Goal: Task Accomplishment & Management: Use online tool/utility

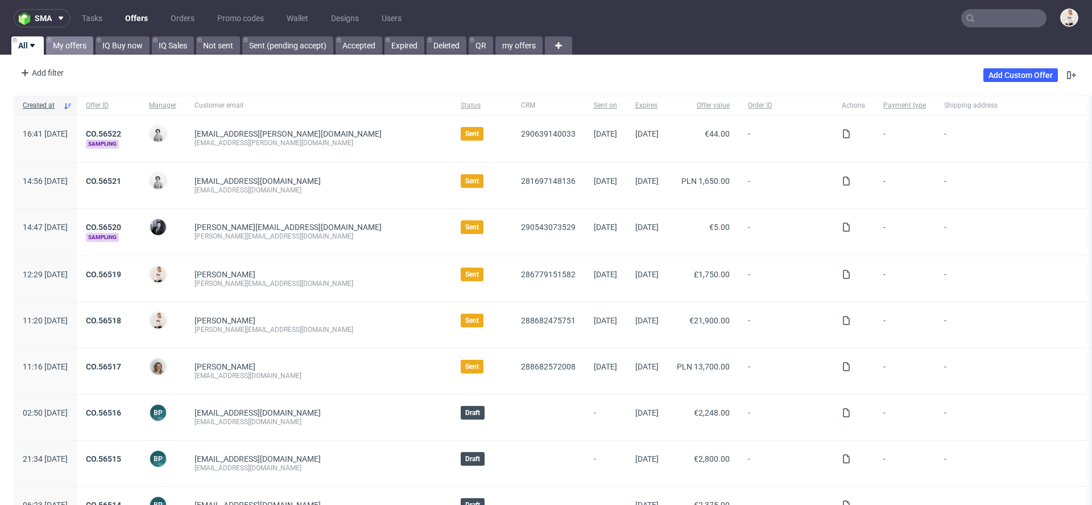
click at [72, 52] on link "My offers" at bounding box center [69, 45] width 47 height 18
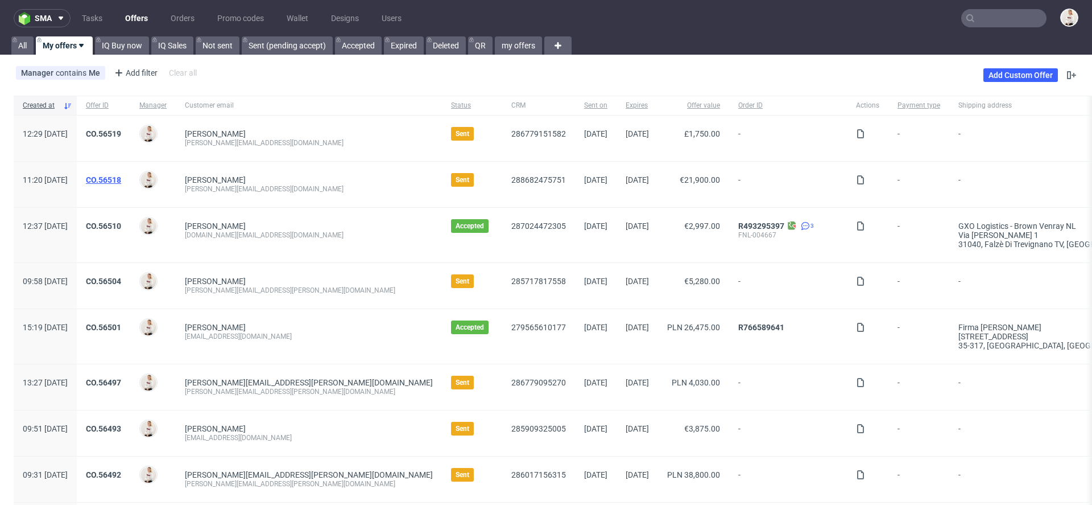
click at [121, 179] on link "CO.56518" at bounding box center [103, 179] width 35 height 9
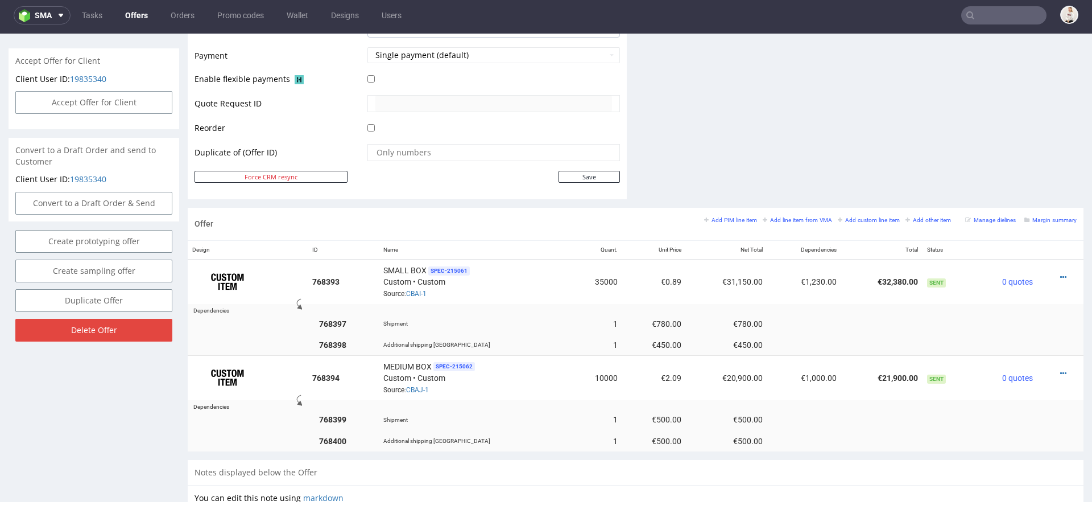
scroll to position [506, 0]
click at [1036, 216] on small "Margin summary" at bounding box center [1050, 219] width 52 height 6
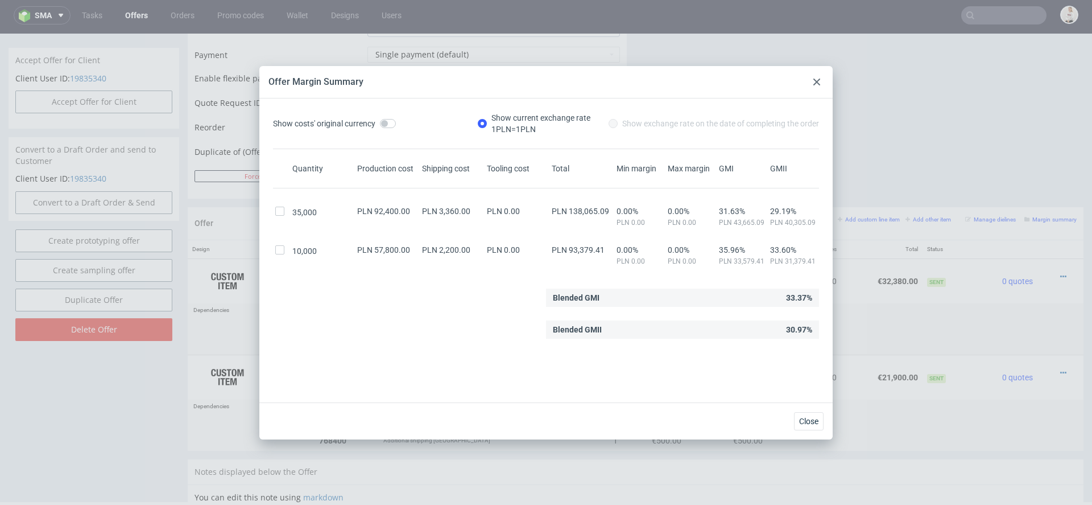
click at [814, 84] on use at bounding box center [816, 81] width 7 height 7
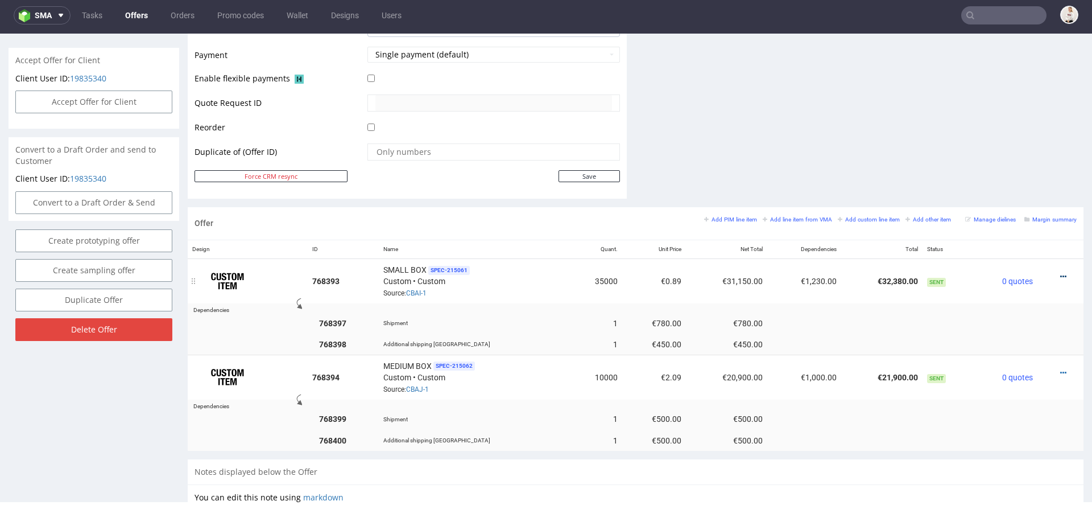
click at [1060, 272] on icon at bounding box center [1063, 276] width 6 height 8
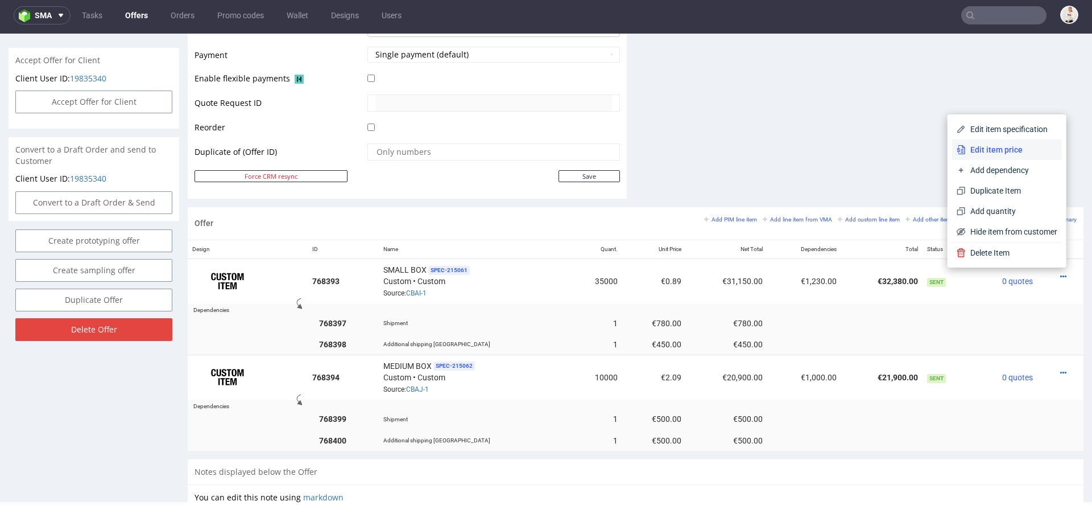
click at [1001, 146] on span "Edit item price" at bounding box center [1012, 149] width 92 height 11
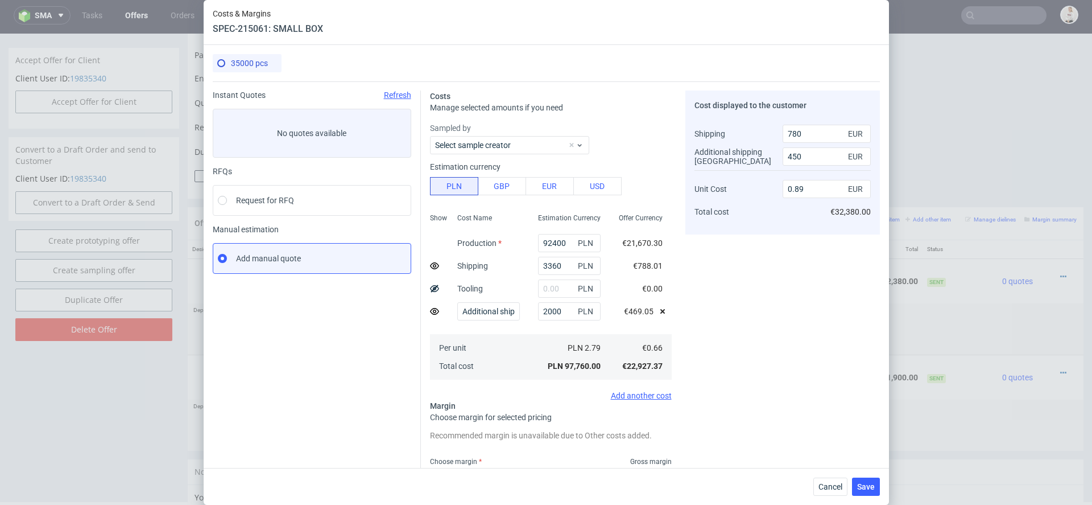
scroll to position [91, 0]
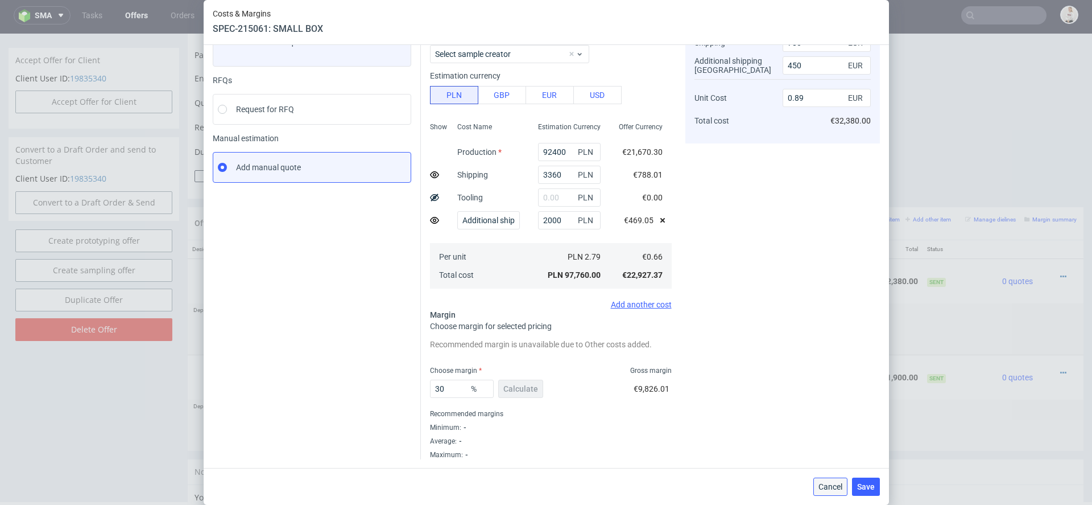
click at [829, 484] on span "Cancel" at bounding box center [831, 486] width 24 height 8
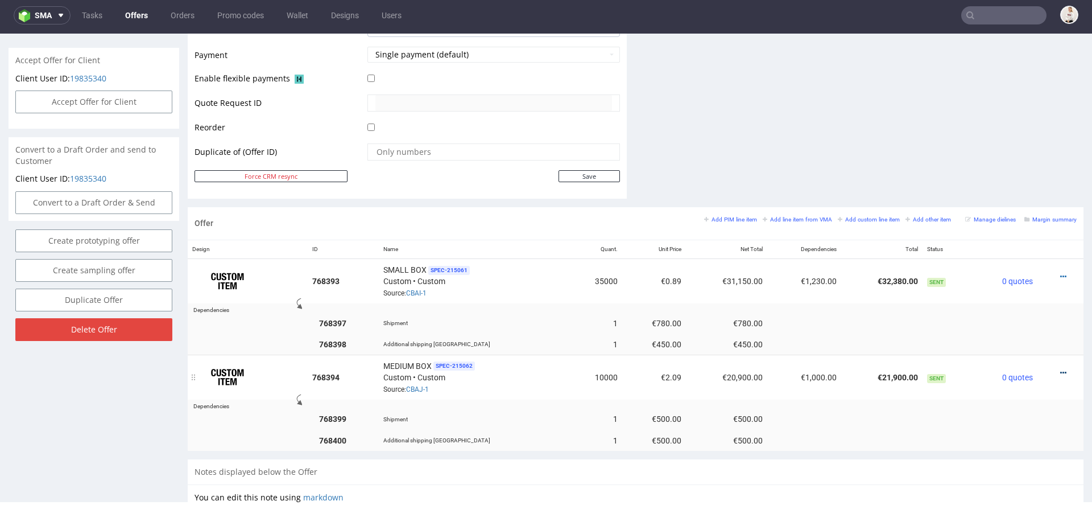
click at [1060, 369] on icon at bounding box center [1063, 373] width 6 height 8
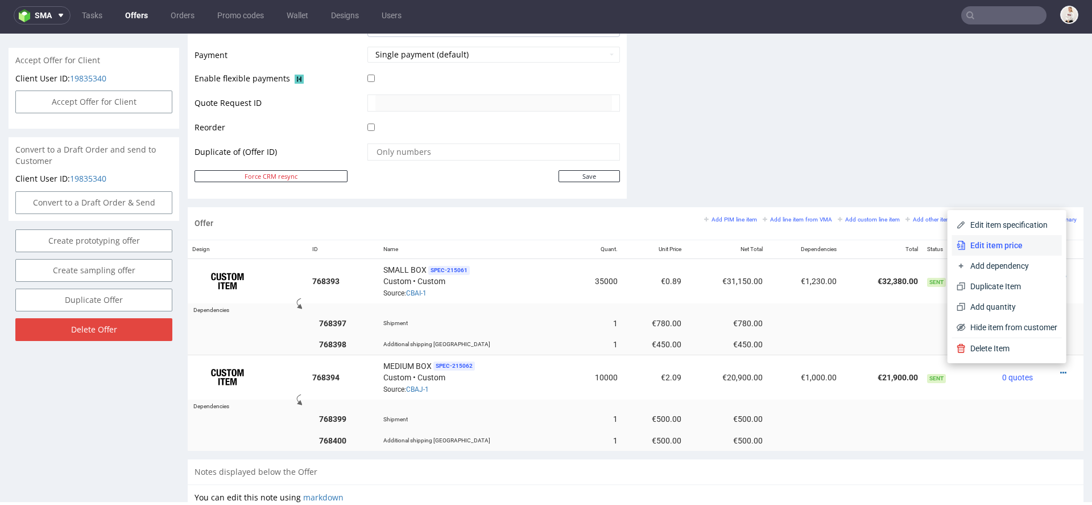
click at [1001, 248] on span "Edit item price" at bounding box center [1012, 244] width 92 height 11
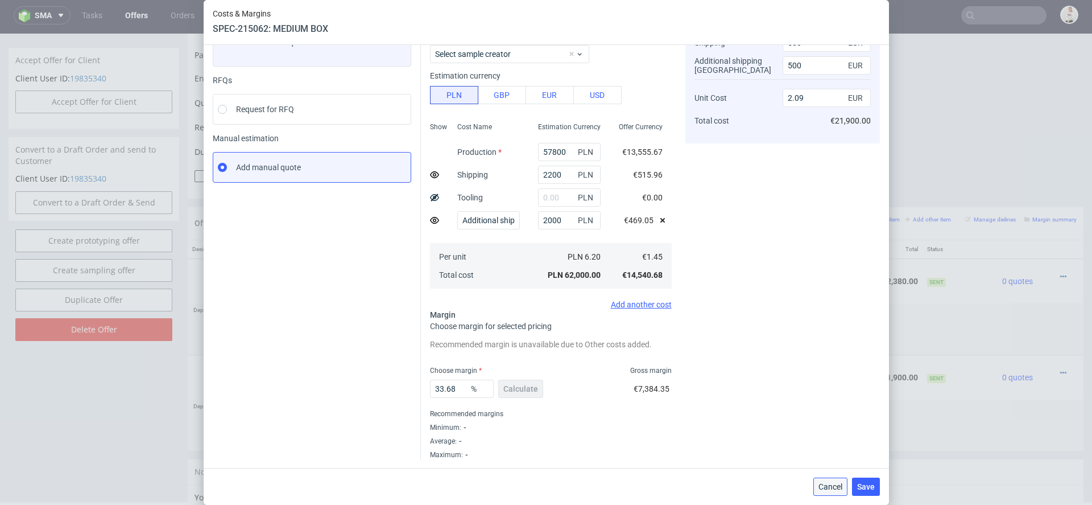
click at [824, 480] on button "Cancel" at bounding box center [830, 486] width 34 height 18
